Goal: Information Seeking & Learning: Learn about a topic

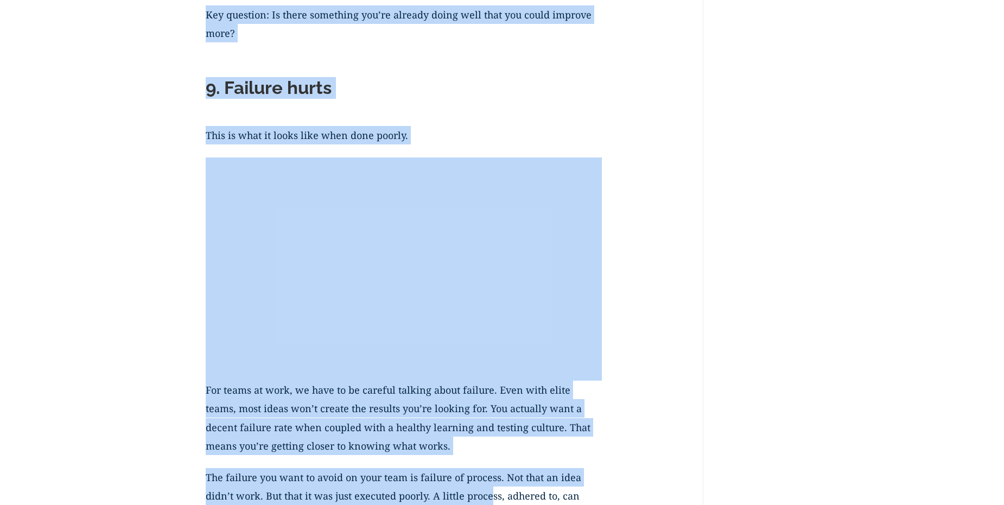
scroll to position [3660, 0]
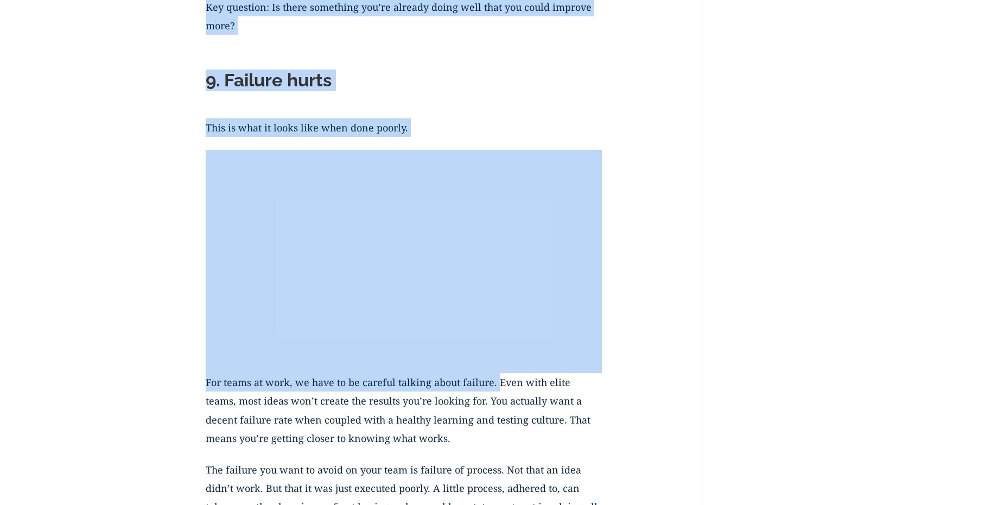
drag, startPoint x: 209, startPoint y: 187, endPoint x: 498, endPoint y: 374, distance: 343.7
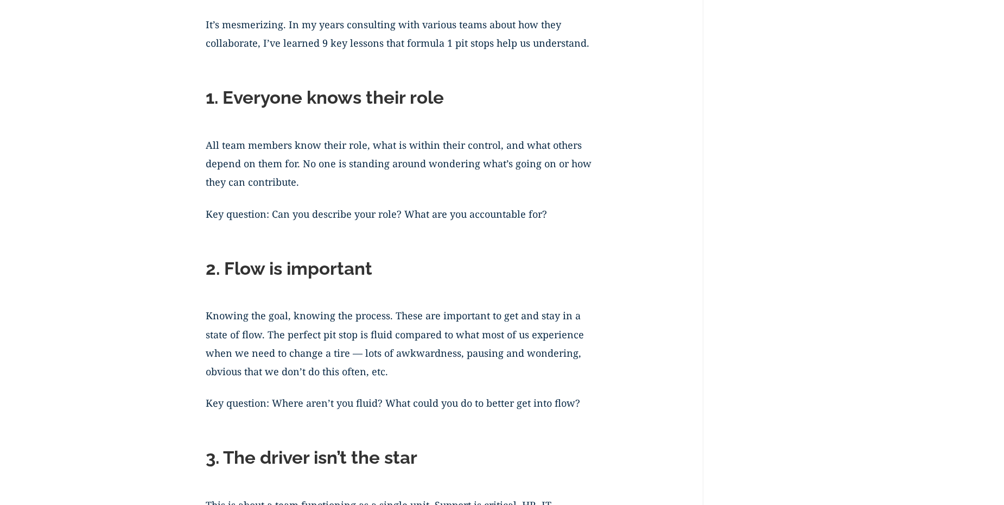
scroll to position [0, 0]
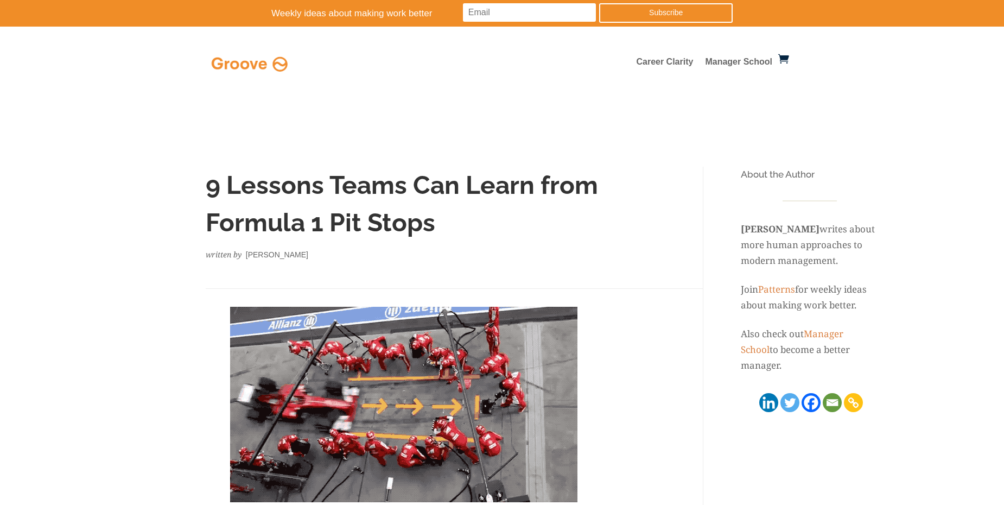
click at [451, 271] on div "written by [PERSON_NAME]" at bounding box center [404, 267] width 396 height 41
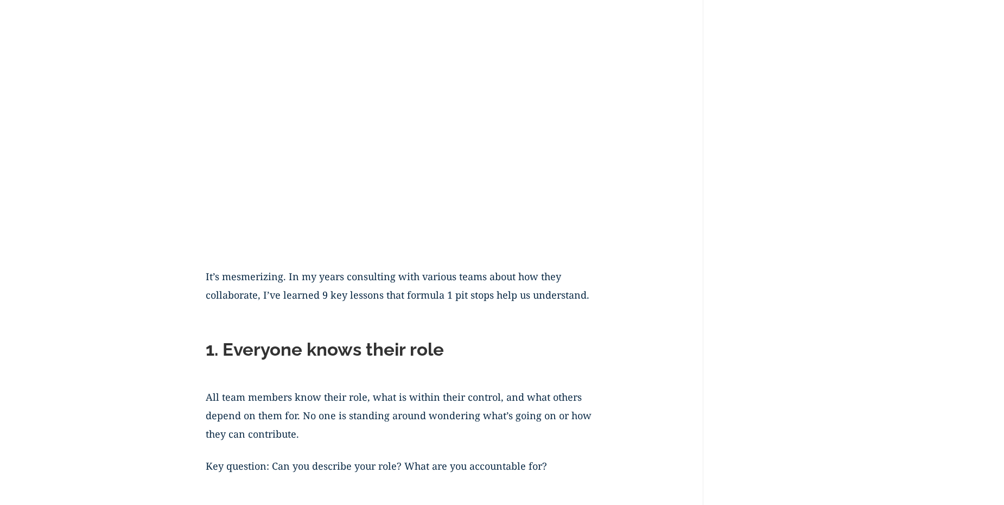
scroll to position [868, 0]
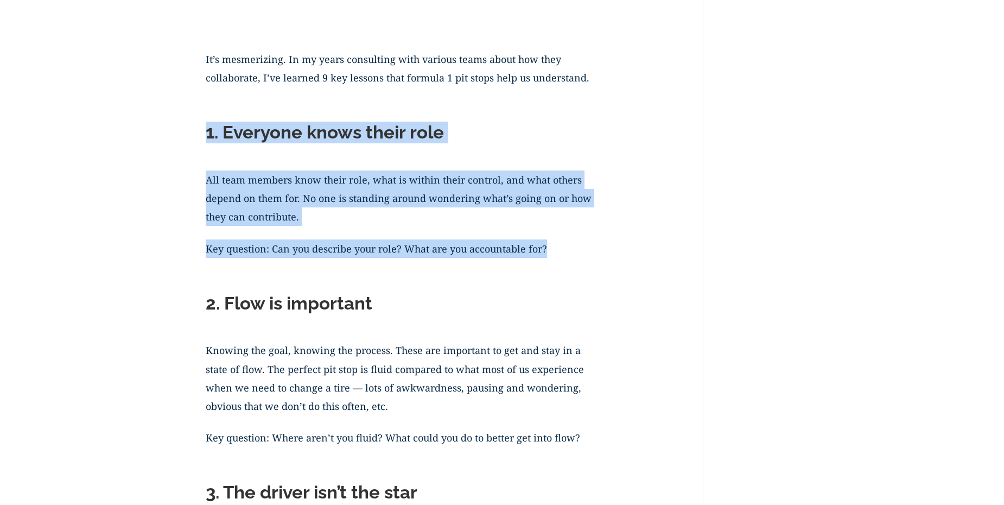
drag, startPoint x: 207, startPoint y: 133, endPoint x: 586, endPoint y: 261, distance: 399.7
click at [586, 261] on p "Key question: Can you describe your role? What are you accountable for?" at bounding box center [404, 254] width 396 height 31
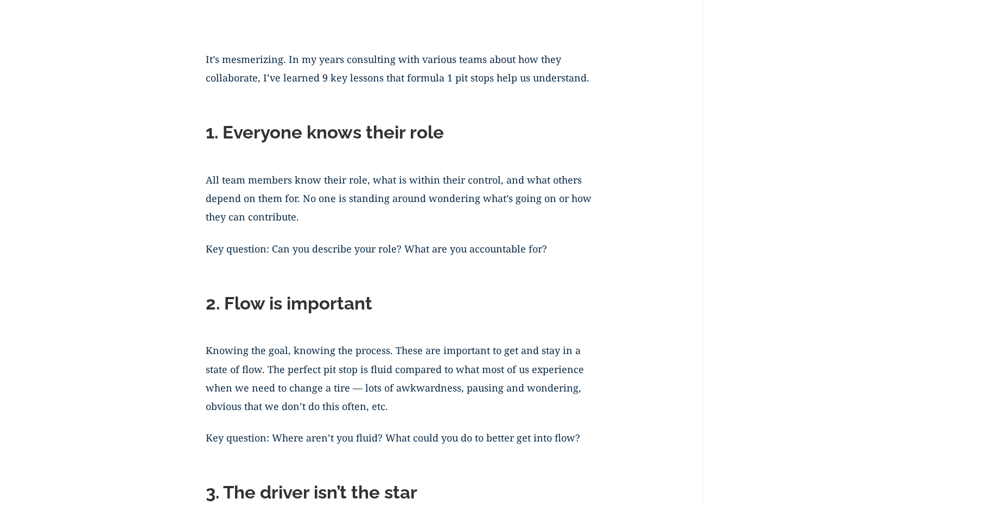
click at [586, 261] on p "Key question: Can you describe your role? What are you accountable for?" at bounding box center [404, 254] width 396 height 31
click at [471, 245] on p "Key question: Can you describe your role? What are you accountable for?" at bounding box center [404, 254] width 396 height 31
drag, startPoint x: 550, startPoint y: 245, endPoint x: 484, endPoint y: 232, distance: 67.6
click at [494, 240] on p "Key question: Can you describe your role? What are you accountable for?" at bounding box center [404, 254] width 396 height 31
drag, startPoint x: 273, startPoint y: 162, endPoint x: 256, endPoint y: 147, distance: 23.1
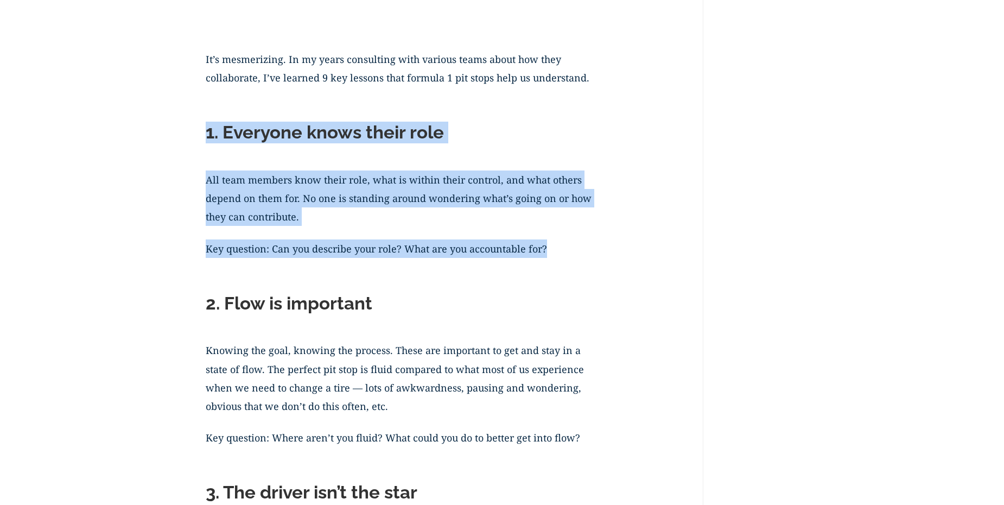
drag, startPoint x: 206, startPoint y: 129, endPoint x: 566, endPoint y: 250, distance: 379.6
copy div "1. Everyone knows their role All team members know their role, what is within t…"
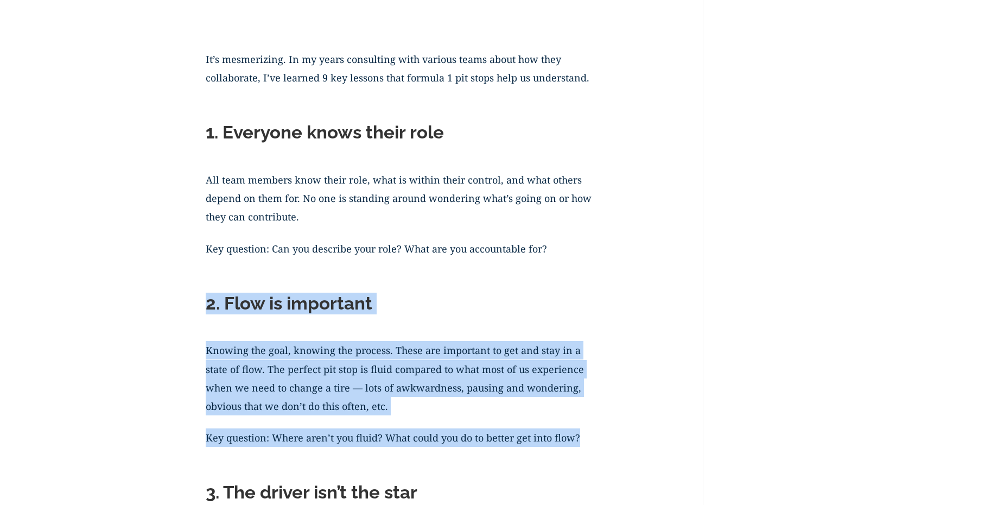
drag, startPoint x: 207, startPoint y: 304, endPoint x: 634, endPoint y: 449, distance: 451.4
copy div "2. Flow is important Knowing the goal, knowing the process. These are important…"
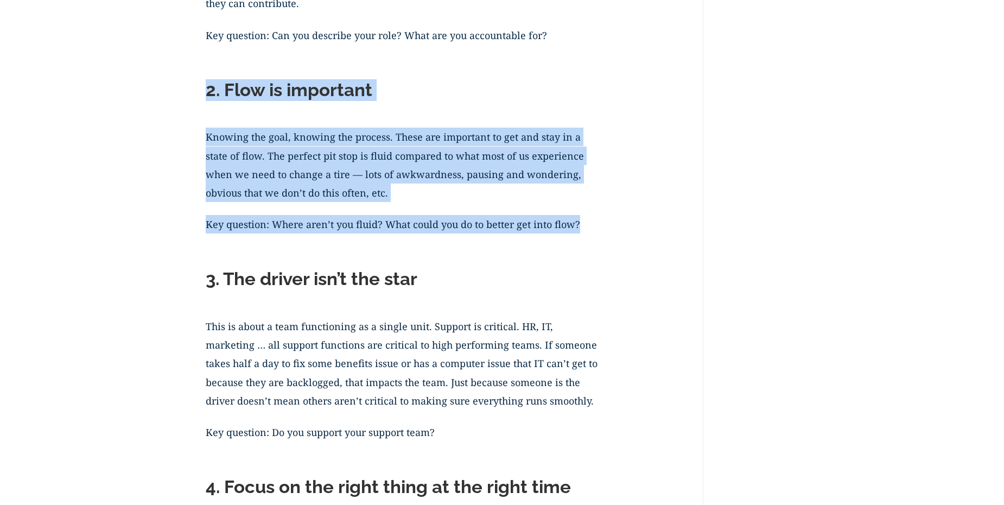
scroll to position [1085, 0]
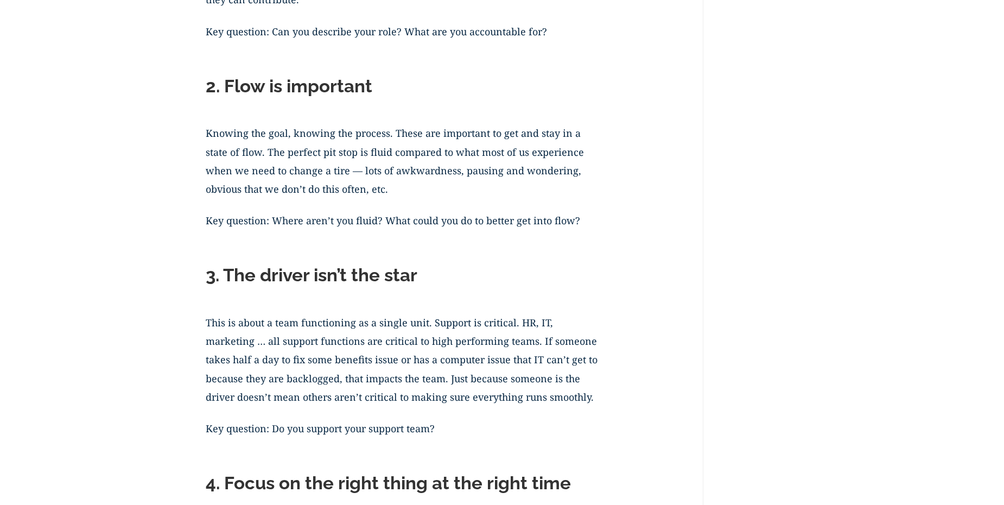
click at [346, 290] on h2 "3. The driver isn’t the star" at bounding box center [404, 277] width 396 height 27
drag, startPoint x: 206, startPoint y: 276, endPoint x: 433, endPoint y: 274, distance: 227.3
click at [433, 274] on h2 "3. The driver isn’t the star" at bounding box center [404, 277] width 396 height 27
copy h2 "3. The driver isn’t the star"
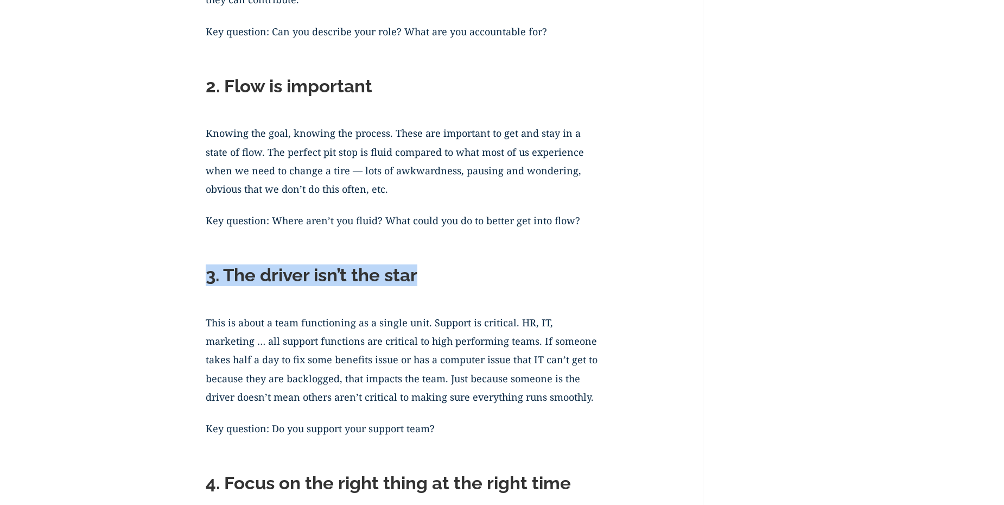
click at [342, 376] on p "This is about a team functioning as a single unit. Support is critical. HR, IT,…" at bounding box center [404, 366] width 396 height 106
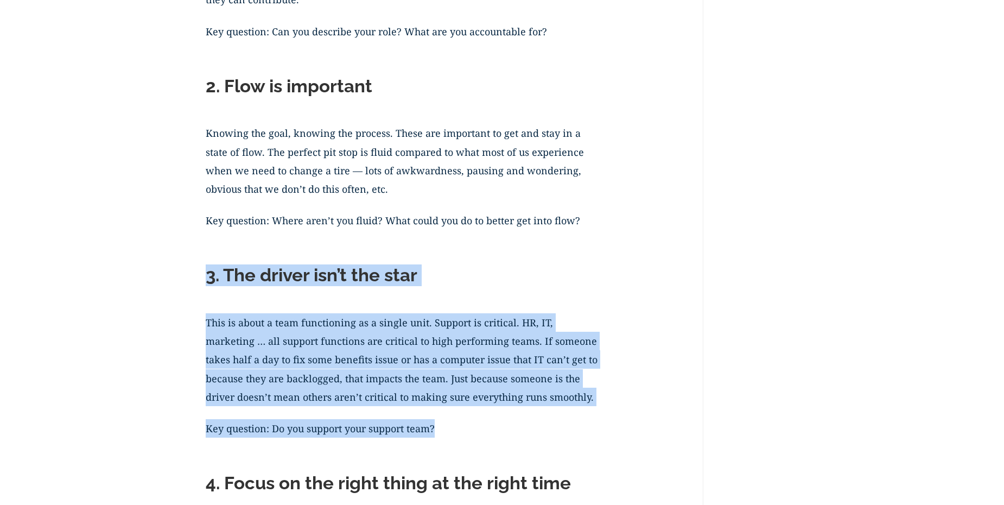
drag, startPoint x: 209, startPoint y: 277, endPoint x: 489, endPoint y: 430, distance: 318.8
copy div "3. The driver isn’t the star This is about a team functioning as a single unit.…"
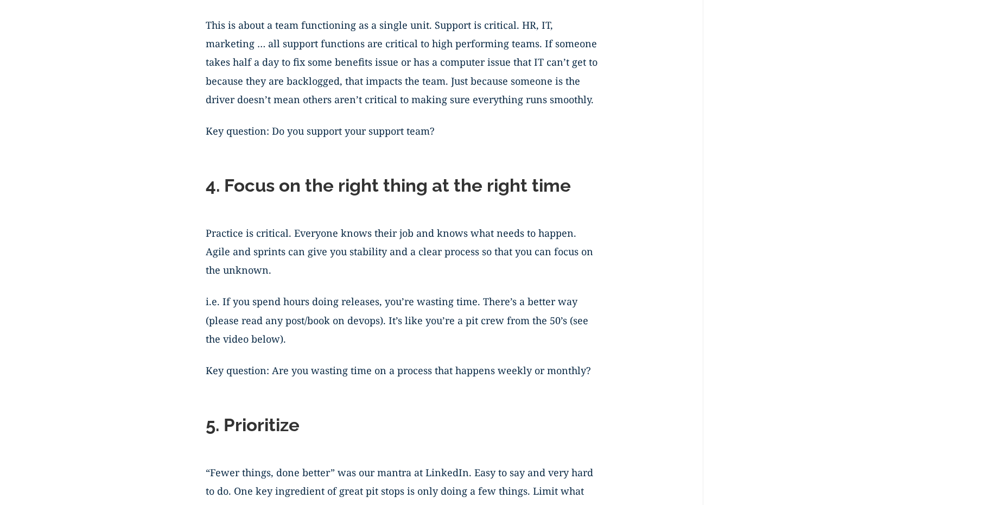
scroll to position [1465, 0]
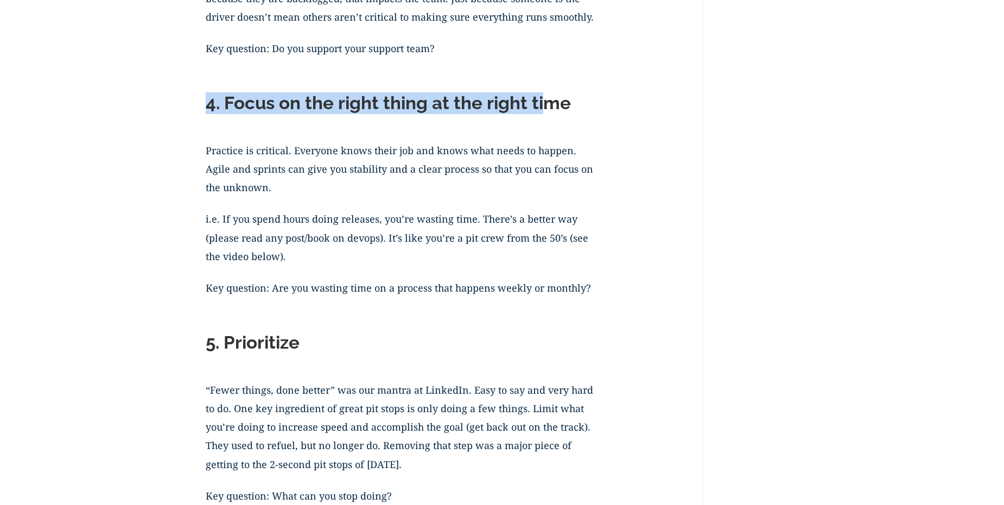
drag, startPoint x: 206, startPoint y: 104, endPoint x: 558, endPoint y: 101, distance: 351.5
click at [552, 100] on h2 "4. Focus on the right thing at the right time" at bounding box center [404, 105] width 396 height 27
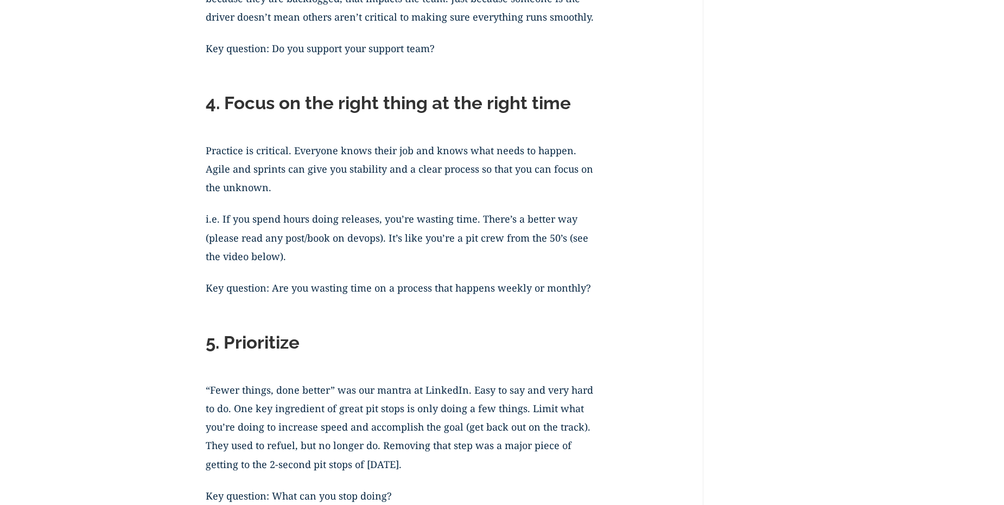
click at [510, 158] on p "Practice is critical. Everyone knows their job and knows what needs to happen. …" at bounding box center [404, 175] width 396 height 69
click at [586, 289] on p "Key question: Are you wasting time on a process that happens weekly or monthly?" at bounding box center [404, 293] width 396 height 31
click at [591, 288] on p "Key question: Are you wasting time on a process that happens weekly or monthly?" at bounding box center [404, 293] width 396 height 31
click at [413, 289] on p "Key question: Are you wasting time on a process that happens weekly or monthly?" at bounding box center [404, 293] width 396 height 31
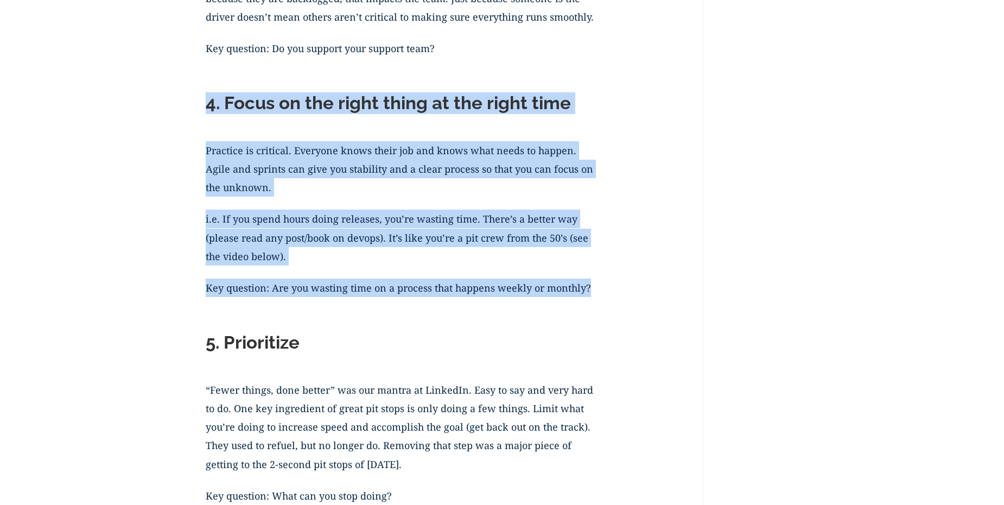
drag, startPoint x: 563, startPoint y: 288, endPoint x: 202, endPoint y: 88, distance: 412.3
copy div "4. Focus on the right thing at the right time Practice is critical. Everyone kn…"
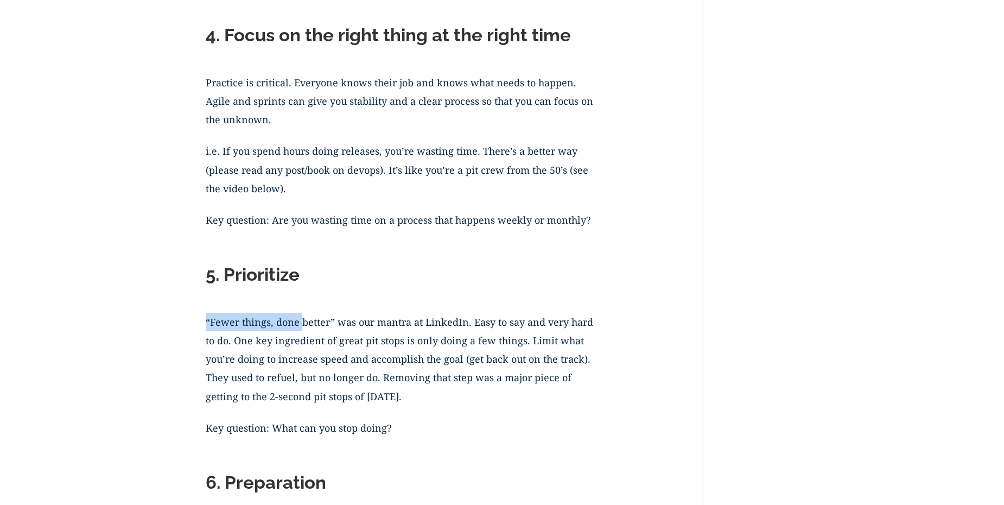
scroll to position [1627, 0]
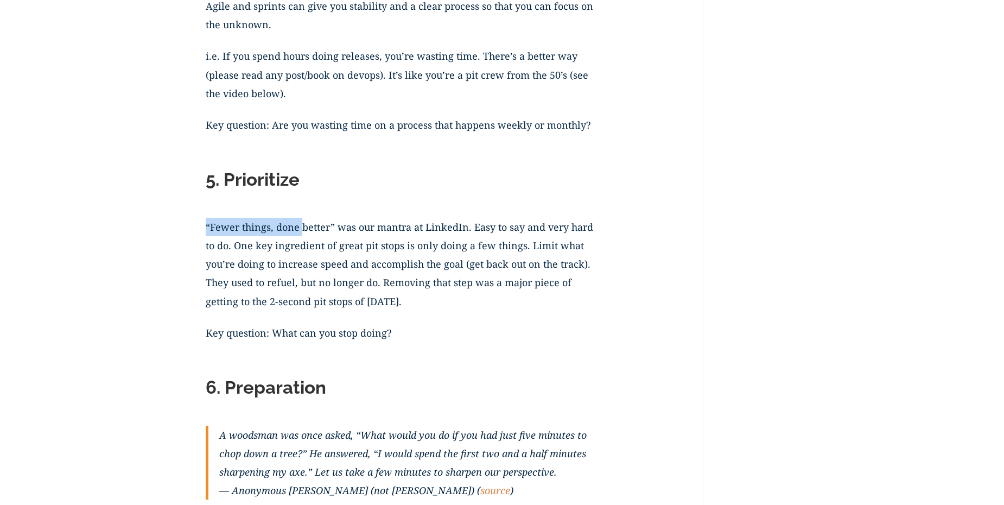
click at [206, 180] on h2 "5. Prioritize" at bounding box center [404, 182] width 396 height 27
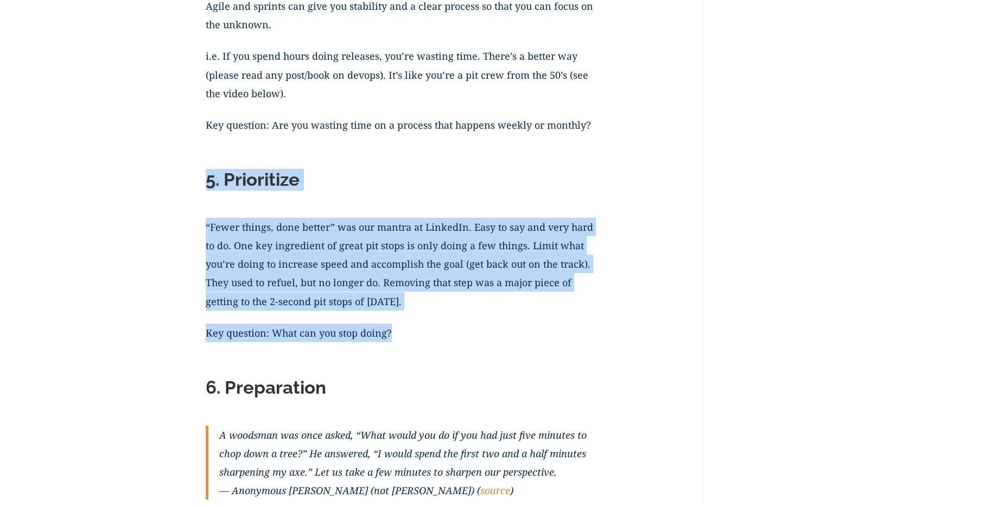
drag, startPoint x: 209, startPoint y: 180, endPoint x: 436, endPoint y: 329, distance: 271.0
copy div "5. Prioritize “Fewer things, done better” was our mantra at LinkedIn. Easy to s…"
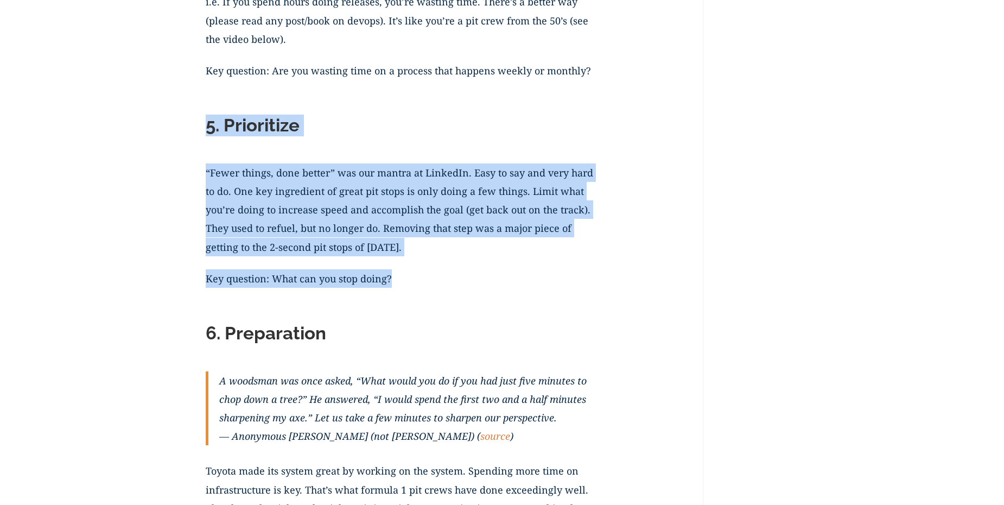
scroll to position [1844, 0]
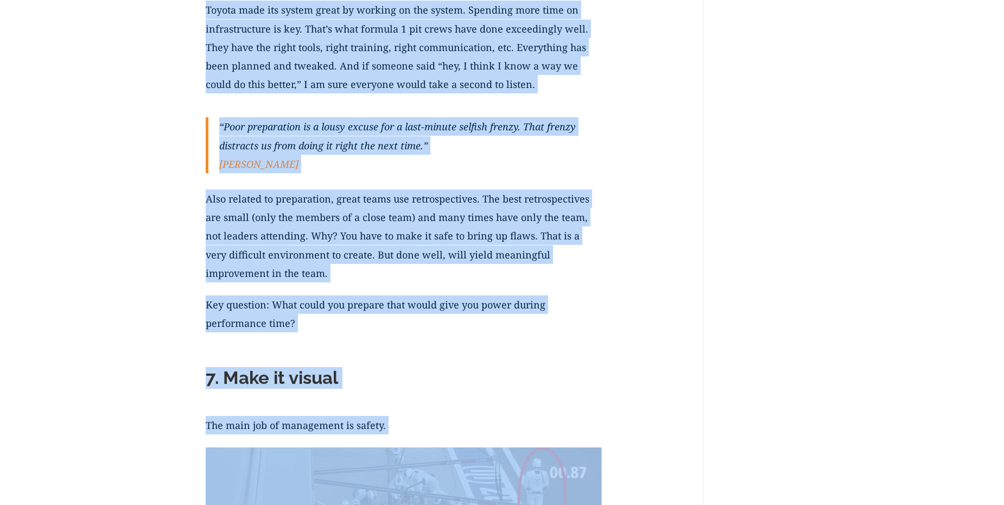
scroll to position [2180, 0]
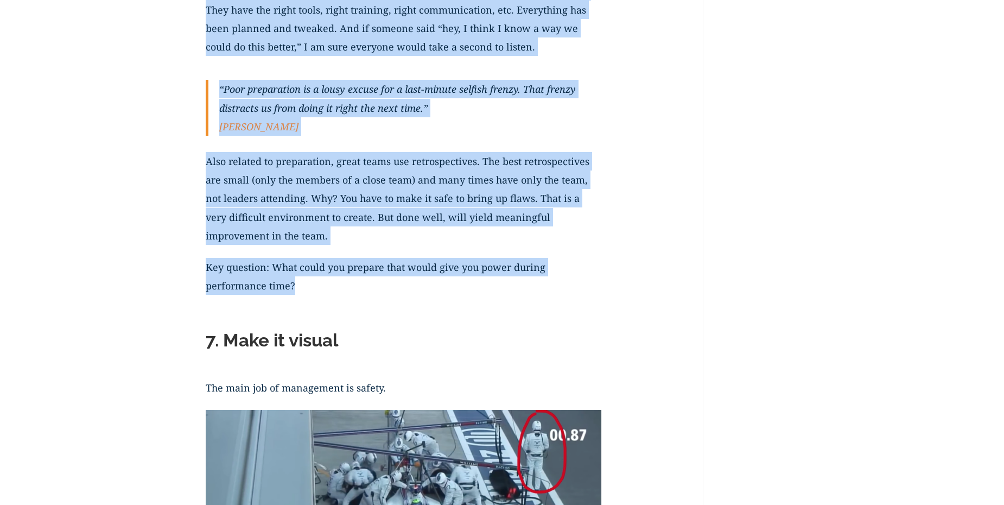
drag, startPoint x: 208, startPoint y: 170, endPoint x: 554, endPoint y: 292, distance: 367.7
click at [550, 299] on div "Would you like your team to function with the focus of Formula 1 pit crews? It’…" at bounding box center [404, 413] width 396 height 4572
copy div "9. Loremipsumd S ametcons adi elit seddo, “Eius tempo inc ut la etd mag aliq en…"
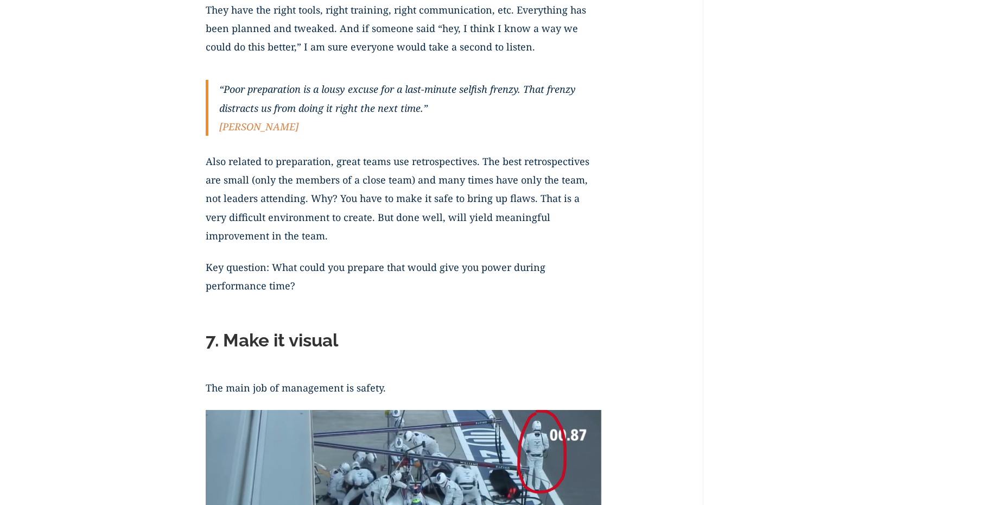
click at [426, 337] on h2 "7. Make it visual" at bounding box center [404, 342] width 396 height 27
click at [368, 349] on h2 "7. Make it visual" at bounding box center [404, 342] width 396 height 27
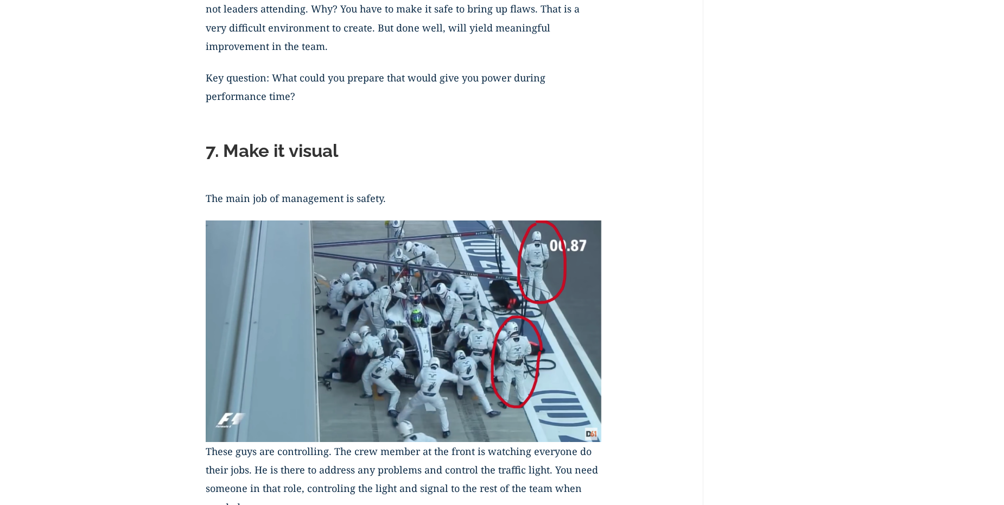
scroll to position [2451, 0]
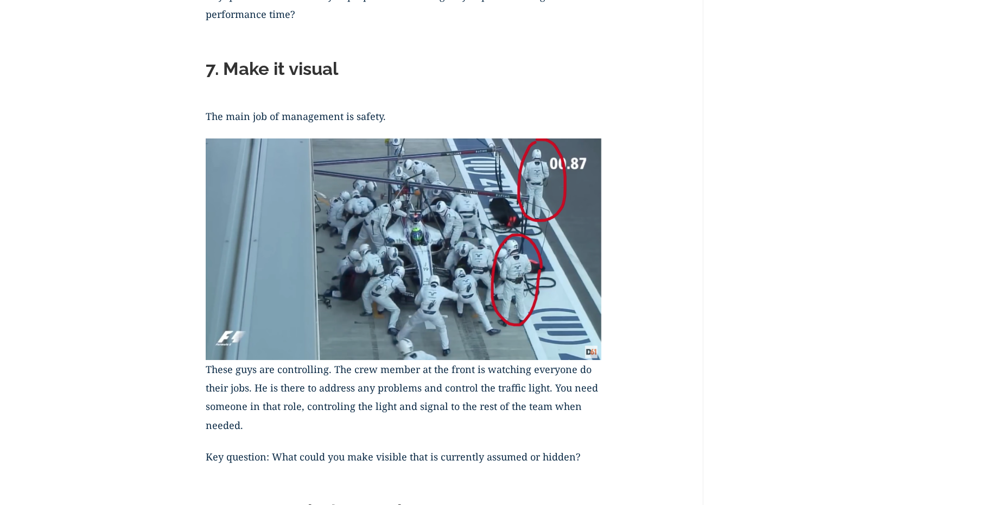
click at [213, 72] on h2 "7. Make it visual" at bounding box center [404, 71] width 396 height 27
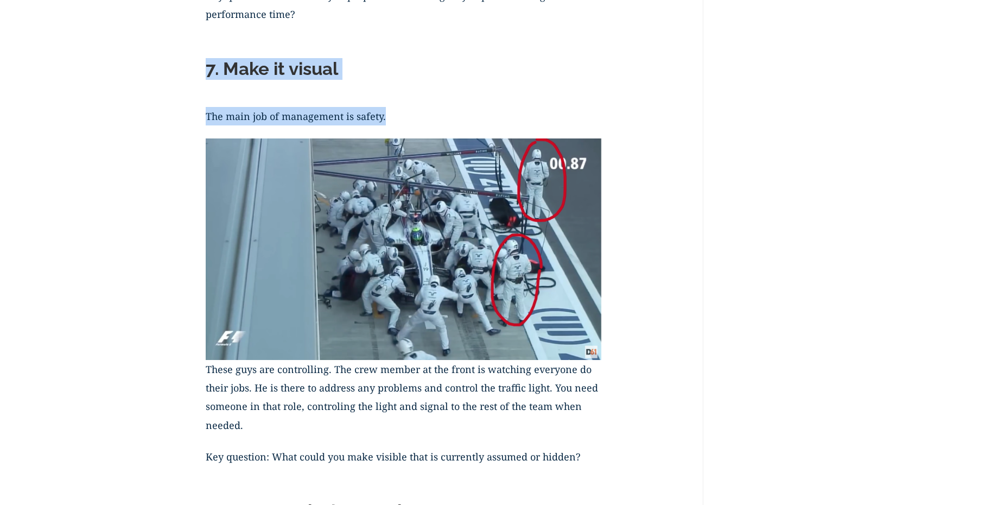
drag, startPoint x: 209, startPoint y: 68, endPoint x: 393, endPoint y: 109, distance: 188.5
click at [393, 109] on div "Would you like your team to function with the focus of Formula 1 pit crews? It’…" at bounding box center [404, 142] width 396 height 4572
copy div "7. Make it visual The main job of management is safety."
click at [491, 299] on img at bounding box center [404, 248] width 396 height 221
click at [454, 207] on img at bounding box center [404, 248] width 396 height 221
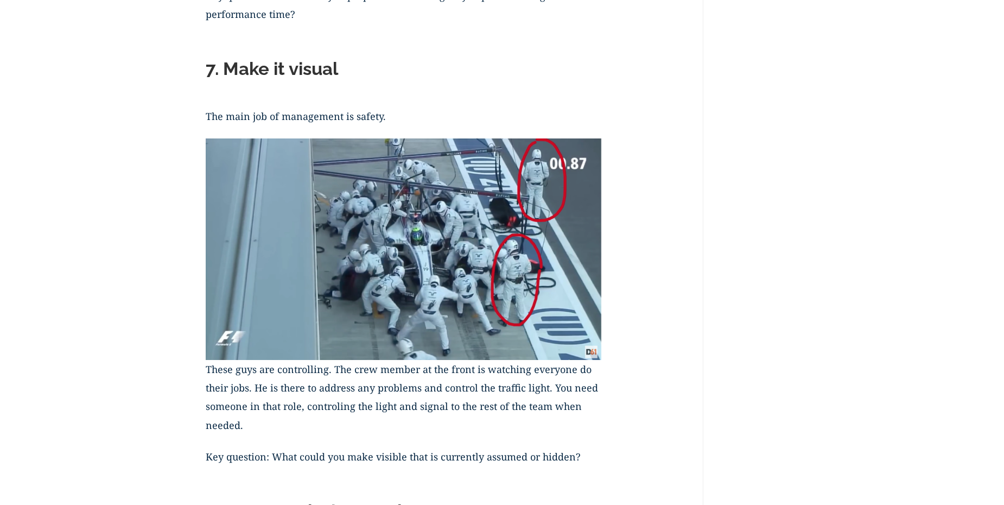
click at [708, 167] on div "9 Lessons Teams Can Learn from Formula 1 Pit Stops written by [PERSON_NAME] Wou…" at bounding box center [501, 94] width 759 height 4757
click at [320, 419] on p "These guys are controlling. The crew member at the front is watching everyone d…" at bounding box center [404, 403] width 396 height 87
drag, startPoint x: 207, startPoint y: 368, endPoint x: 361, endPoint y: 383, distance: 154.2
click at [299, 381] on p "These guys are controlling. The crew member at the front is watching everyone d…" at bounding box center [404, 403] width 396 height 87
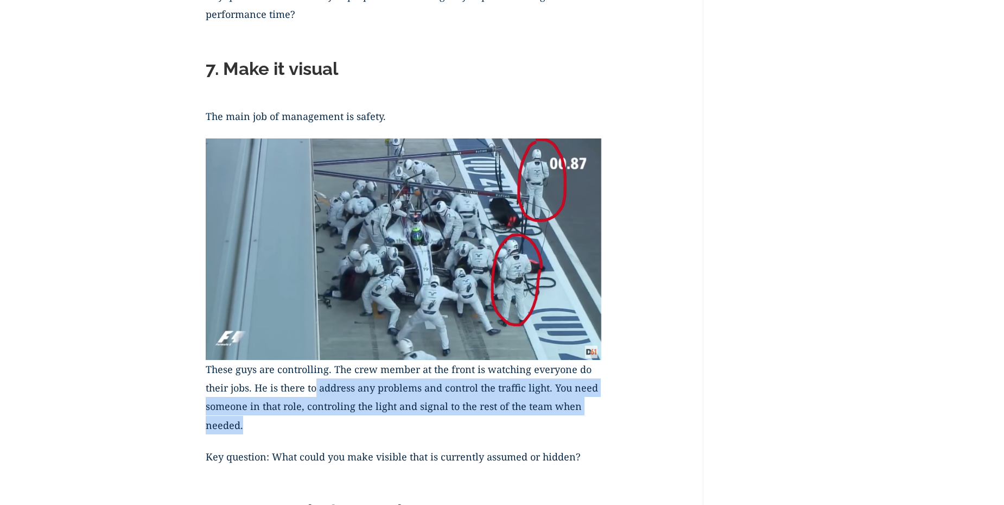
drag, startPoint x: 361, startPoint y: 383, endPoint x: 498, endPoint y: 428, distance: 144.4
click at [571, 433] on p "These guys are controlling. The crew member at the front is watching everyone d…" at bounding box center [404, 403] width 396 height 87
click at [431, 426] on p "These guys are controlling. The crew member at the front is watching everyone d…" at bounding box center [404, 403] width 396 height 87
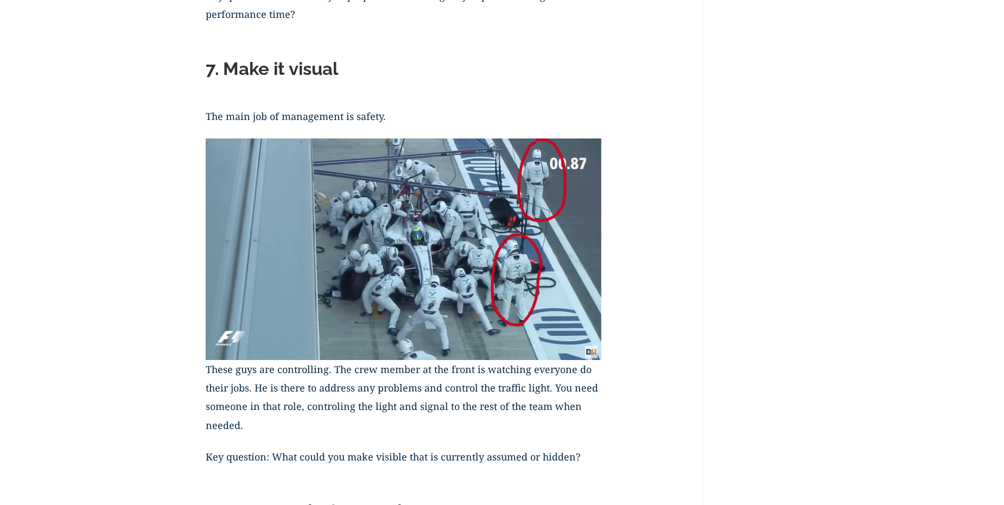
click at [239, 380] on p "These guys are controlling. The crew member at the front is watching everyone d…" at bounding box center [404, 403] width 396 height 87
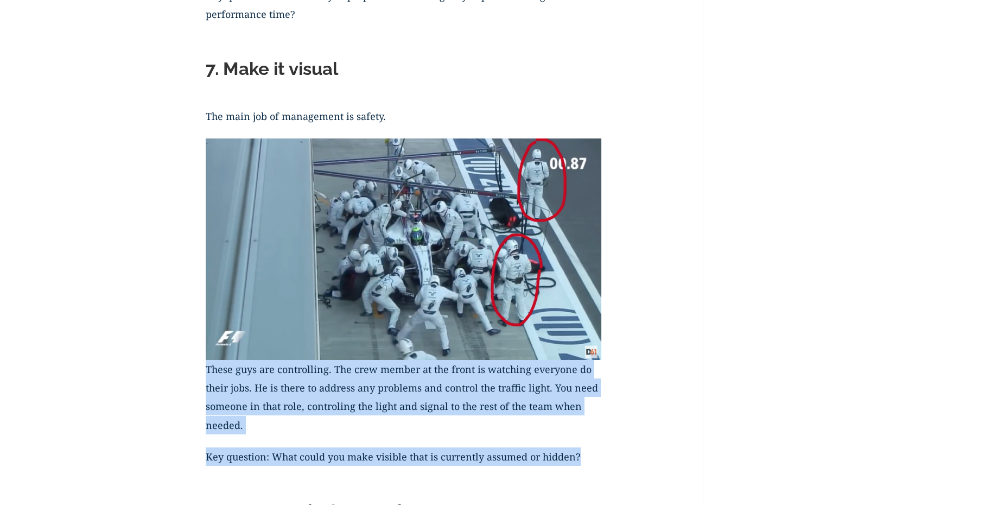
drag, startPoint x: 207, startPoint y: 367, endPoint x: 588, endPoint y: 454, distance: 390.5
click at [588, 454] on div "Would you like your team to function with the focus of Formula 1 pit crews? It’…" at bounding box center [404, 142] width 396 height 4572
copy div "These guys are controlling. The crew member at the front is watching everyone d…"
click at [244, 476] on p "Key question: What could you make visible that is currently assumed or hidden?" at bounding box center [404, 462] width 396 height 31
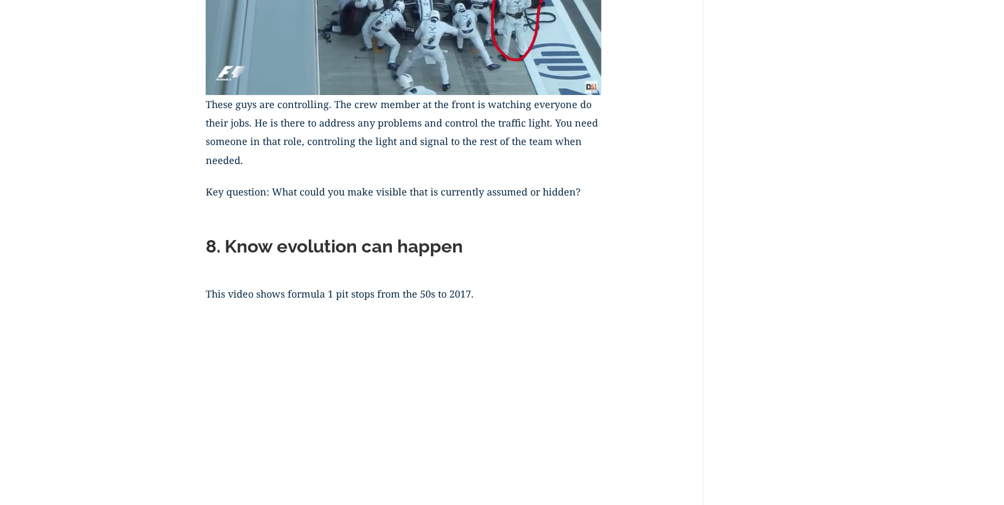
scroll to position [2722, 0]
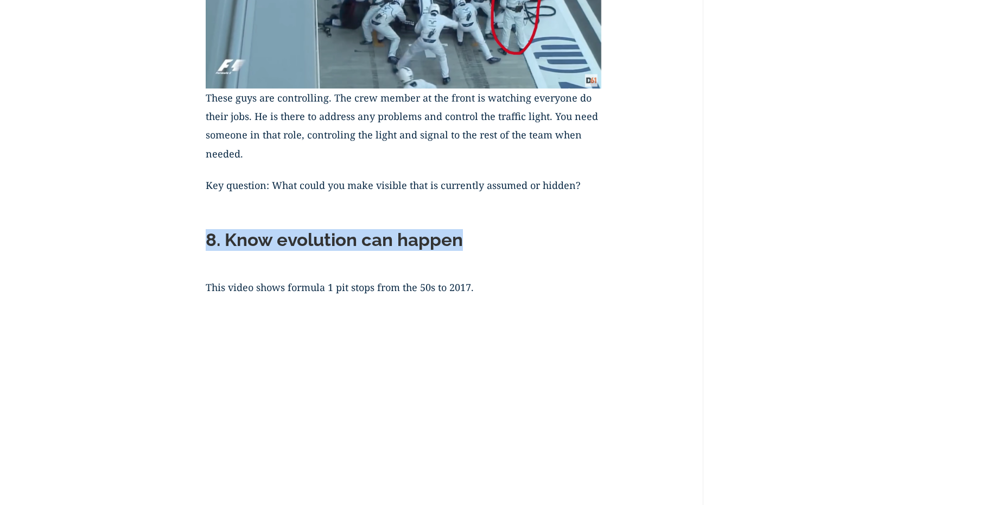
drag, startPoint x: 207, startPoint y: 238, endPoint x: 485, endPoint y: 237, distance: 278.3
click at [483, 235] on h2 "8. Know evolution can happen" at bounding box center [404, 242] width 396 height 27
copy h2 "8. Know evolution can happen"
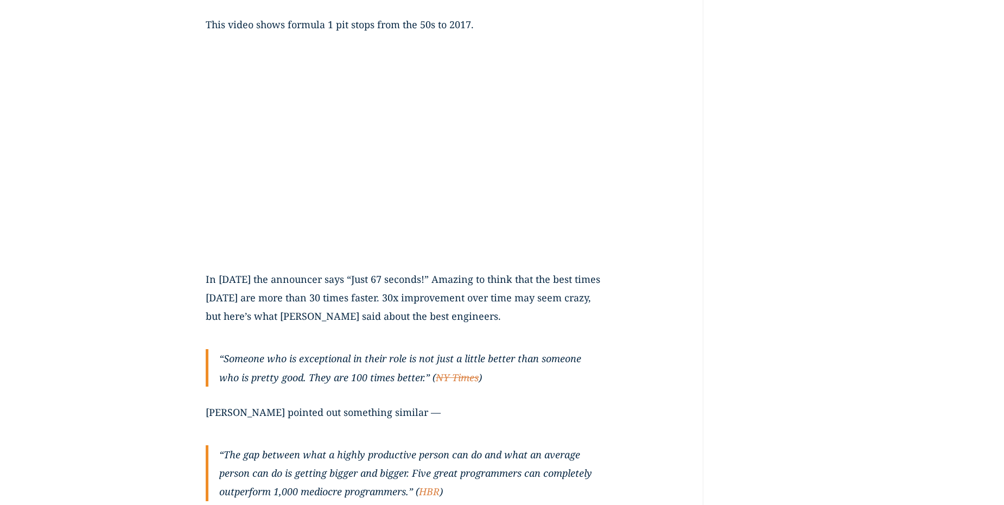
scroll to position [3048, 0]
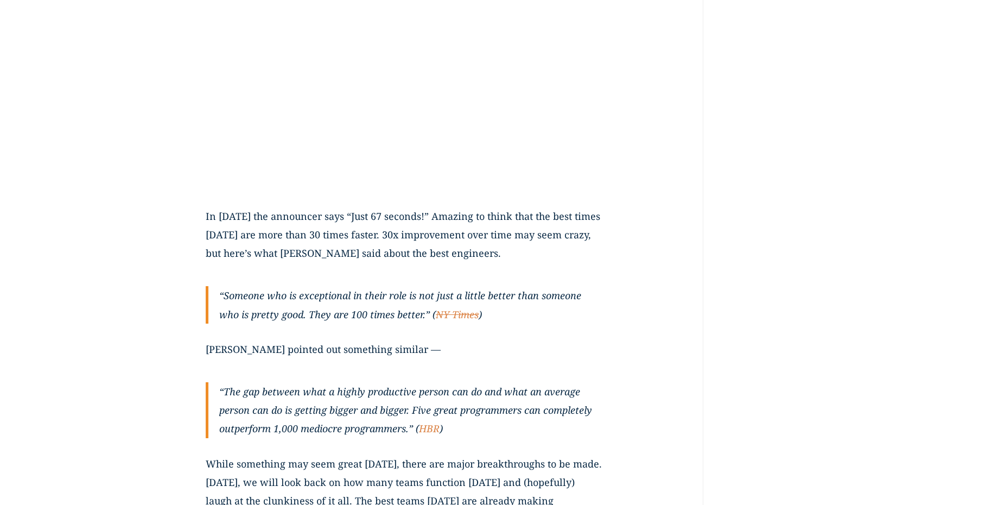
click at [244, 231] on p "In [DATE] the announcer says “Just 67 seconds!” Amazing to think that the best …" at bounding box center [404, 241] width 396 height 69
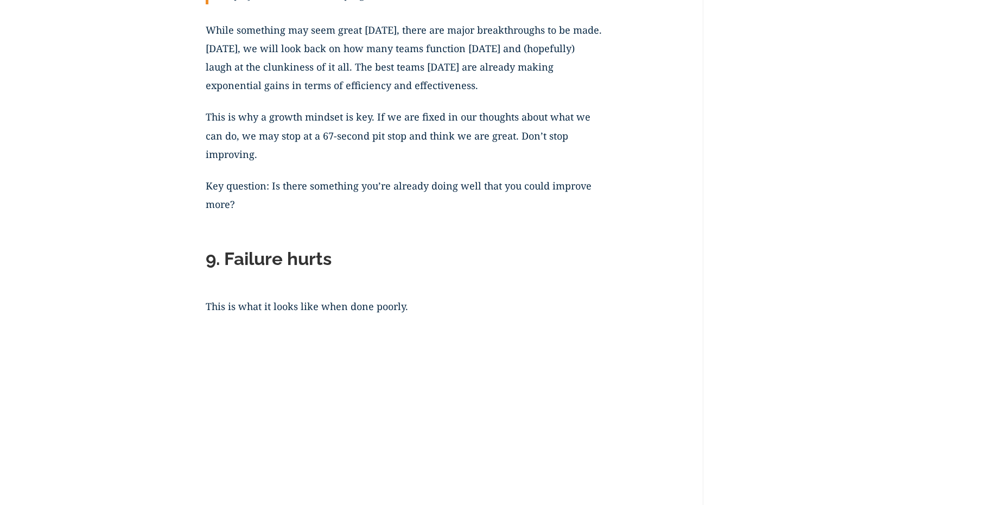
scroll to position [3434, 0]
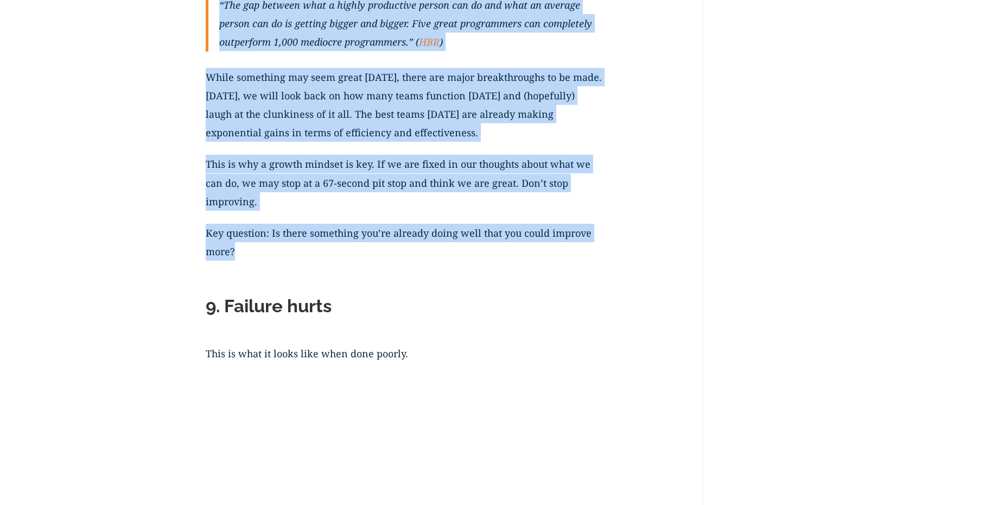
drag, startPoint x: 205, startPoint y: 215, endPoint x: 611, endPoint y: 253, distance: 408.0
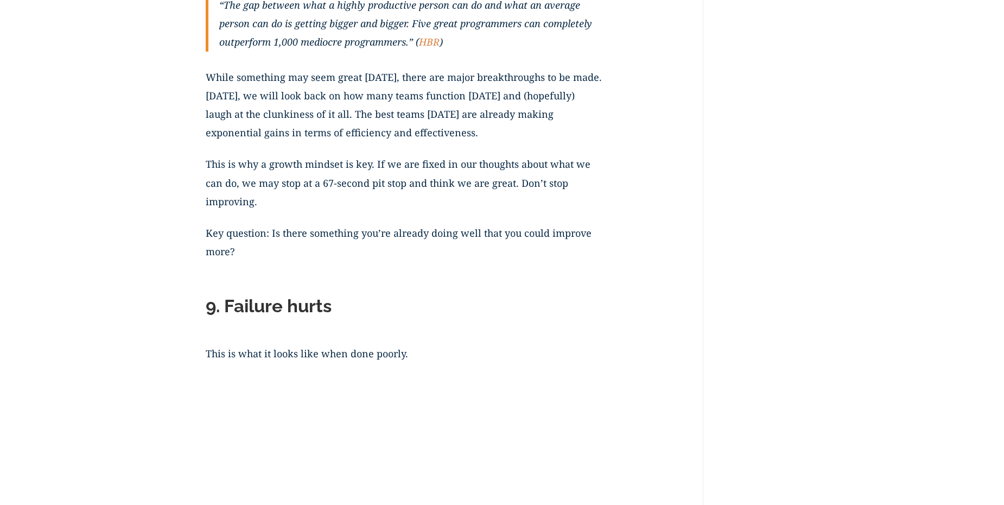
drag, startPoint x: 209, startPoint y: 303, endPoint x: 365, endPoint y: 312, distance: 155.4
click at [365, 312] on h2 "9. Failure hurts" at bounding box center [404, 308] width 396 height 27
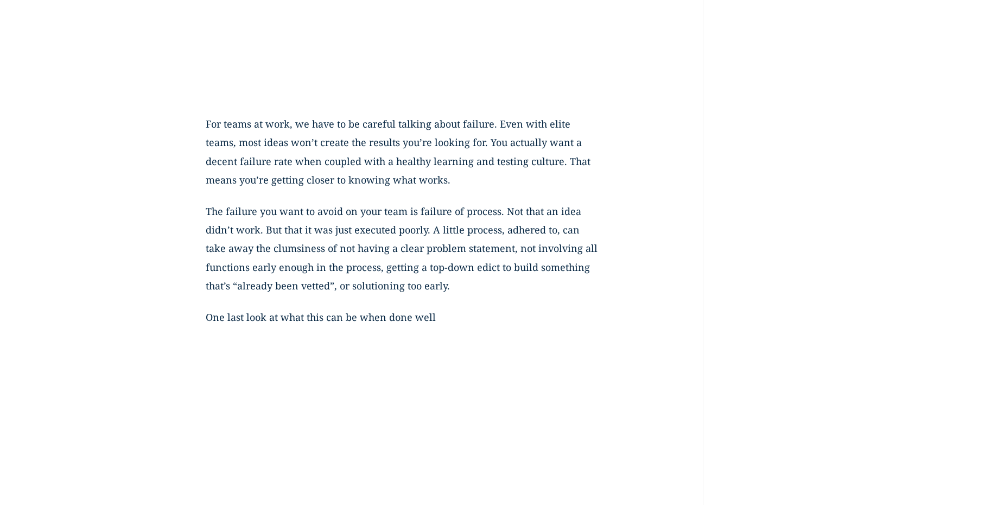
scroll to position [3922, 0]
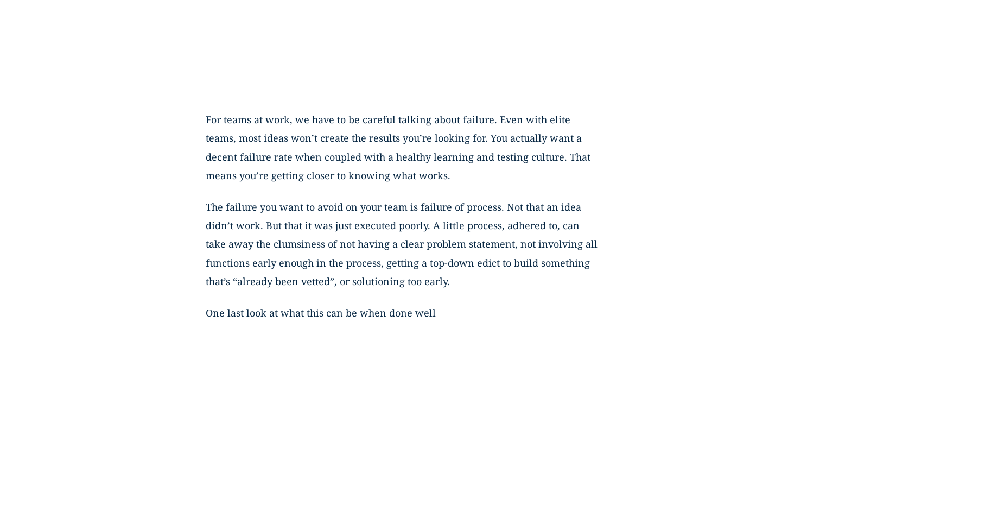
click at [247, 207] on p "The failure you want to avoid on your team is failure of process. Not that an i…" at bounding box center [404, 250] width 396 height 106
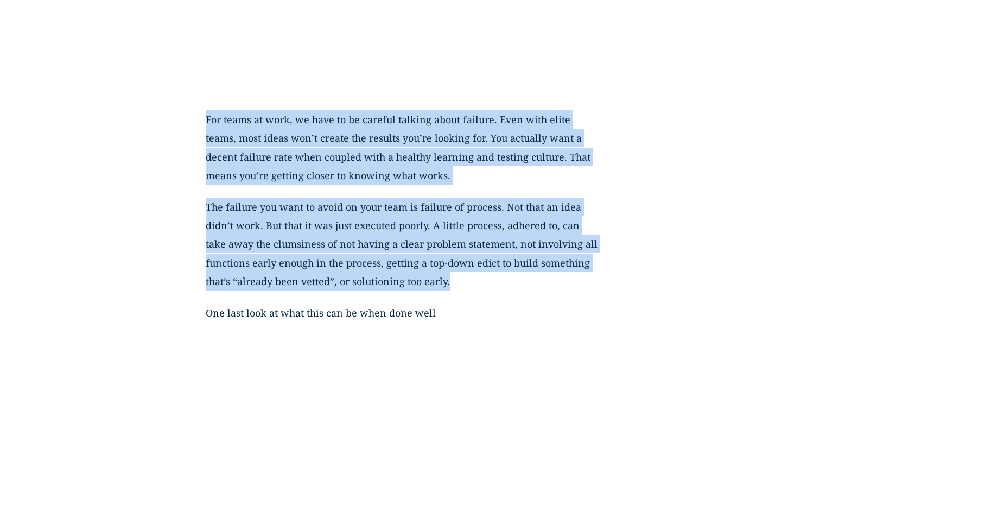
drag, startPoint x: 206, startPoint y: 118, endPoint x: 478, endPoint y: 285, distance: 319.8
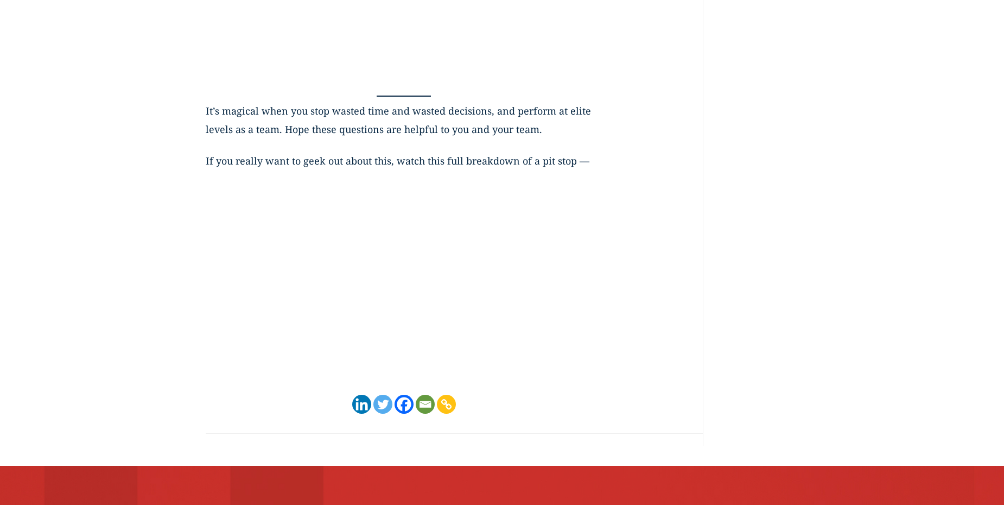
scroll to position [4465, 0]
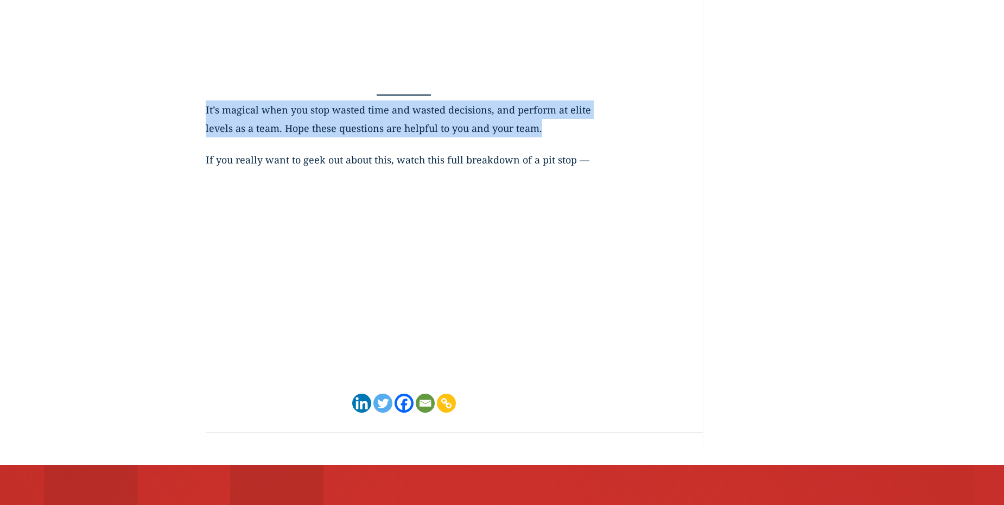
drag, startPoint x: 206, startPoint y: 110, endPoint x: 560, endPoint y: 139, distance: 355.5
click at [560, 139] on p "It’s magical when you stop wasted time and wasted decisions, and perform at eli…" at bounding box center [404, 125] width 396 height 50
